Goal: Task Accomplishment & Management: Manage account settings

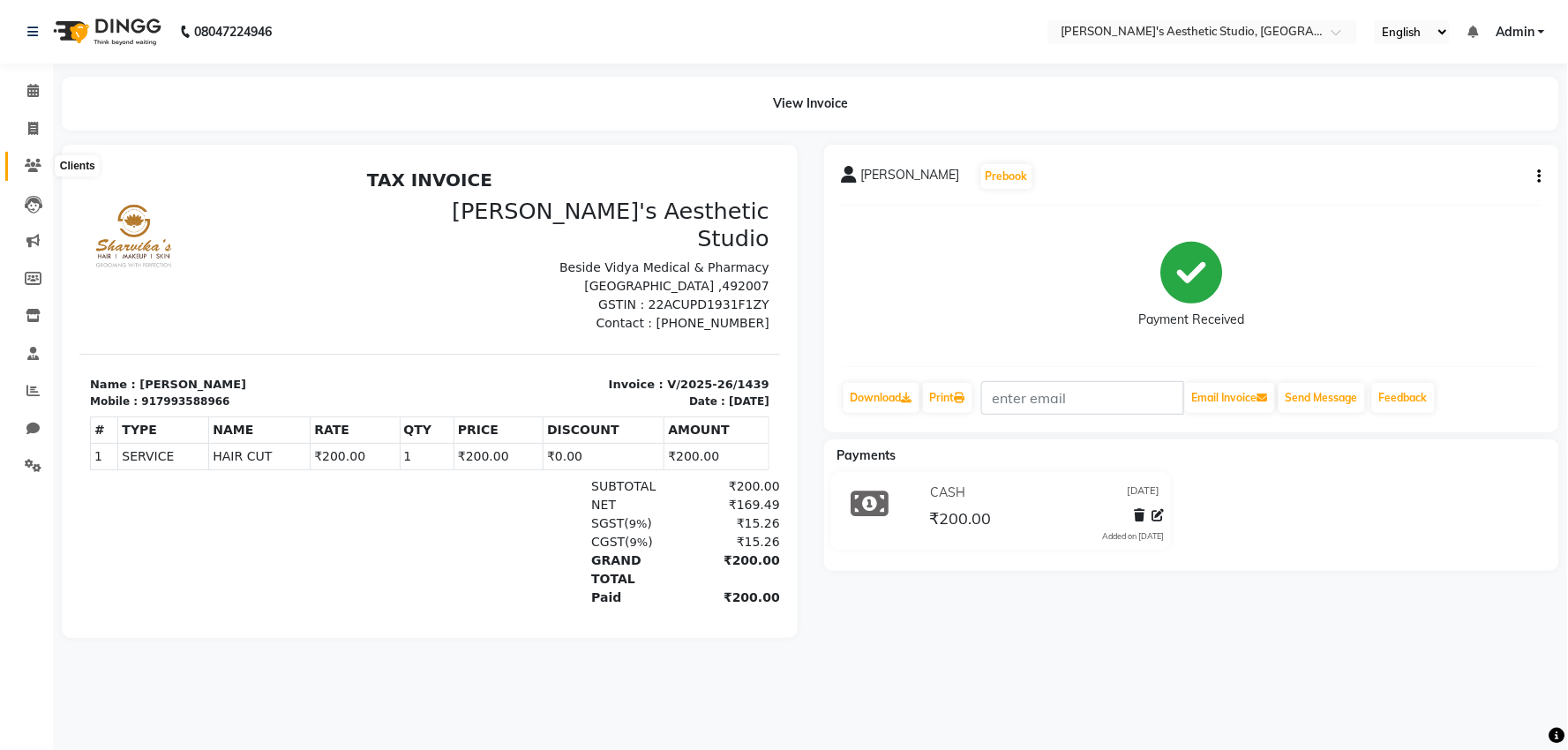
click at [31, 159] on icon at bounding box center [33, 165] width 16 height 13
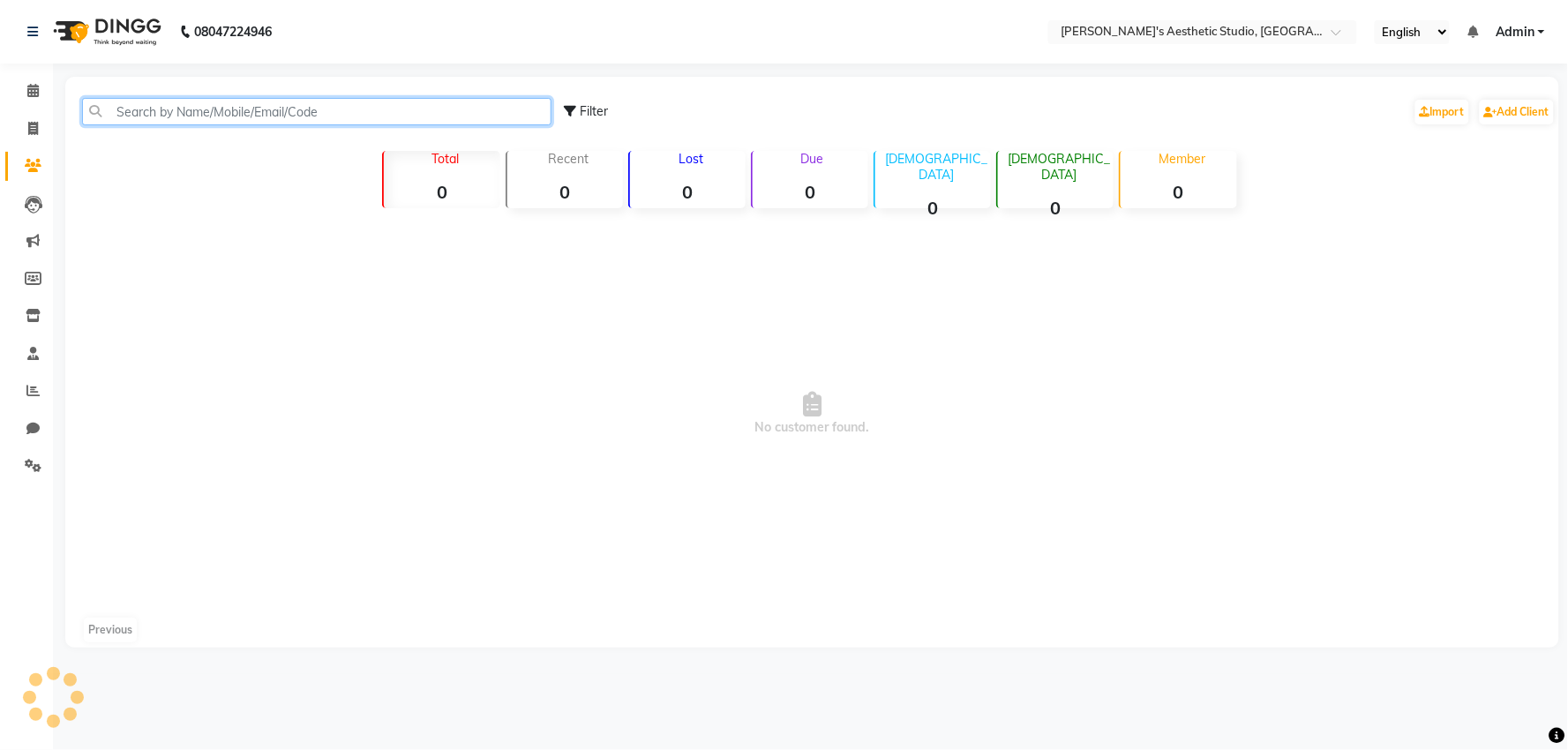
click at [121, 103] on input "text" at bounding box center [316, 111] width 470 height 27
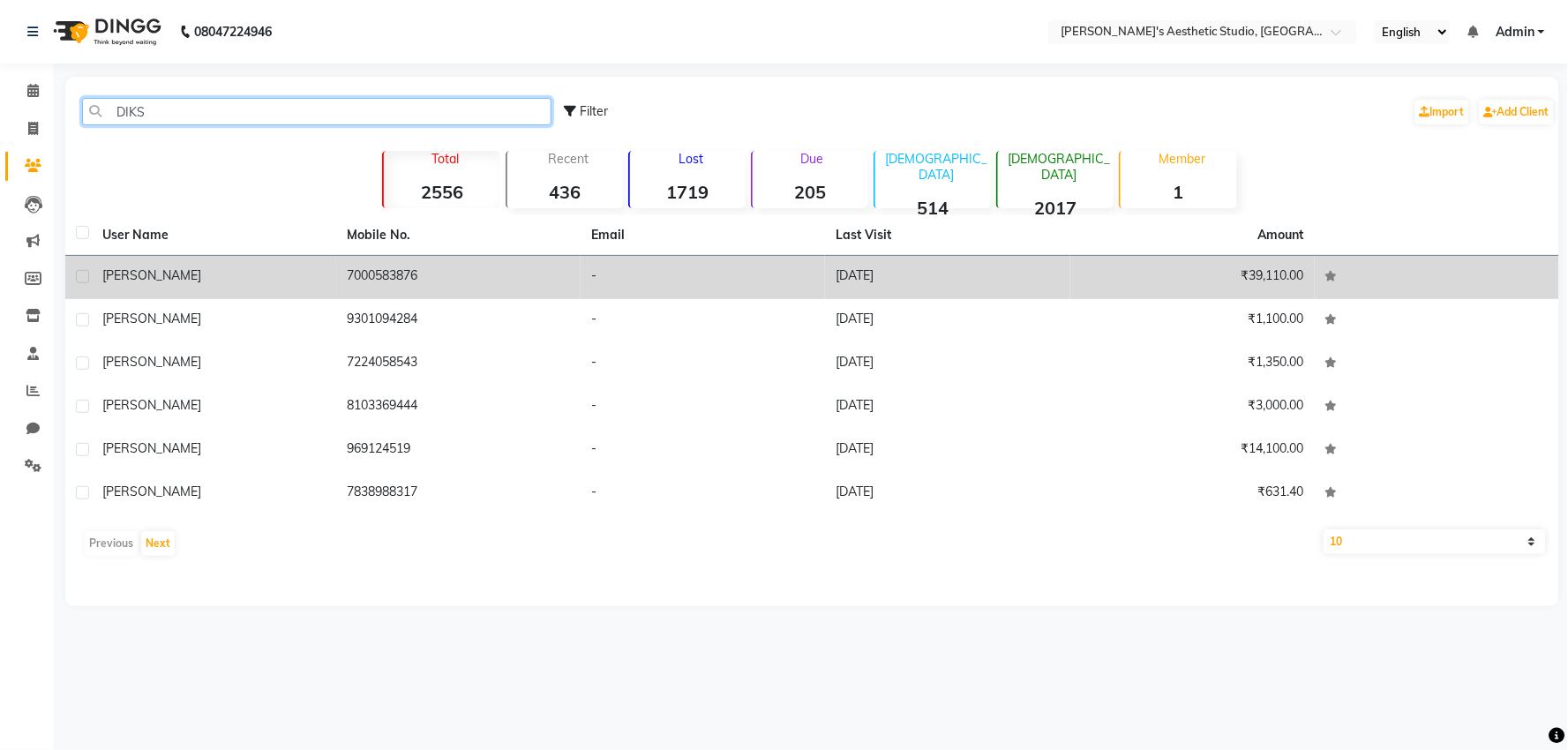
type input "DIKS"
click at [305, 262] on td "[PERSON_NAME]" at bounding box center [214, 278] width 245 height 43
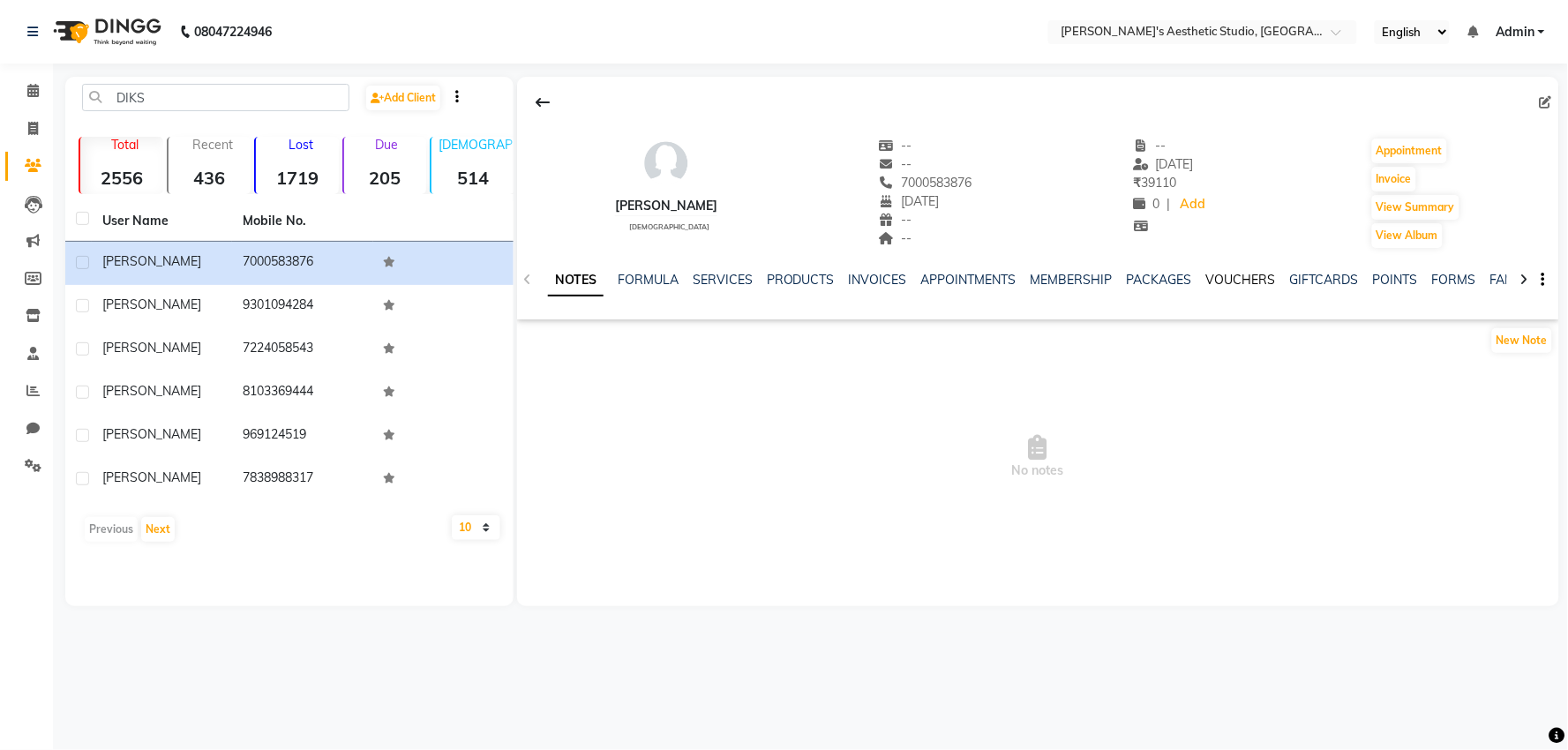
click at [1230, 283] on link "VOUCHERS" at bounding box center [1241, 279] width 70 height 16
